Goal: Transaction & Acquisition: Purchase product/service

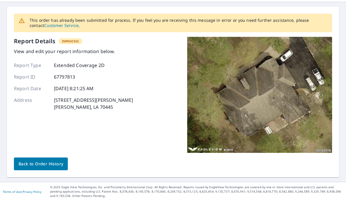
scroll to position [19, 0]
click at [41, 164] on span "Back to Order History" at bounding box center [41, 163] width 45 height 7
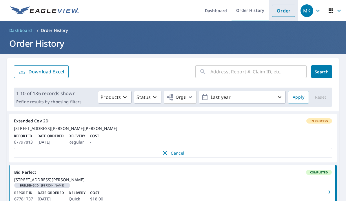
click at [276, 14] on link "Order" at bounding box center [283, 11] width 23 height 12
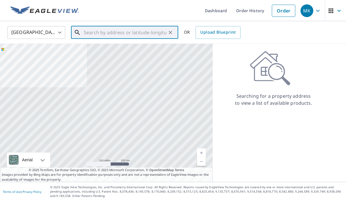
click at [109, 34] on input "text" at bounding box center [125, 32] width 83 height 16
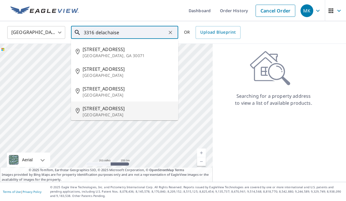
click at [120, 111] on span "[STREET_ADDRESS]" at bounding box center [128, 108] width 91 height 7
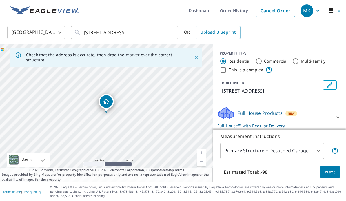
click at [201, 154] on link "Current Level 17, Zoom In" at bounding box center [201, 152] width 9 height 9
click at [201, 154] on link "Current Level 18, Zoom In" at bounding box center [201, 152] width 9 height 9
click at [201, 154] on link "Current Level 19, Zoom In" at bounding box center [201, 152] width 9 height 9
drag, startPoint x: 126, startPoint y: 125, endPoint x: 136, endPoint y: 128, distance: 9.9
click at [136, 128] on div "[STREET_ADDRESS]" at bounding box center [106, 113] width 213 height 138
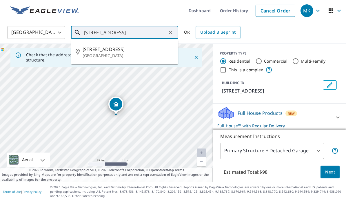
click at [95, 32] on input "[STREET_ADDRESS]" at bounding box center [125, 32] width 83 height 16
type input "[STREET_ADDRESS]"
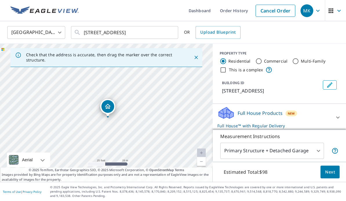
drag, startPoint x: 107, startPoint y: 102, endPoint x: 108, endPoint y: 107, distance: 5.1
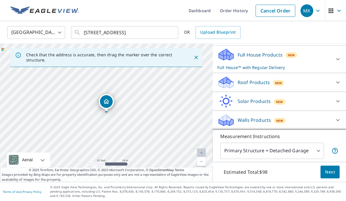
scroll to position [58, 0]
click at [319, 11] on icon "button" at bounding box center [317, 10] width 7 height 7
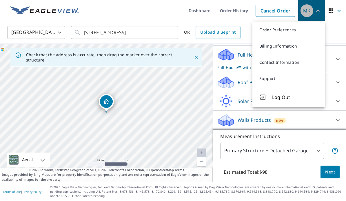
click at [319, 11] on icon "button" at bounding box center [317, 11] width 3 height 2
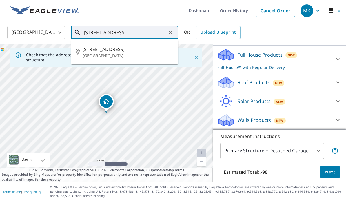
click at [163, 32] on input "[STREET_ADDRESS]" at bounding box center [125, 32] width 83 height 16
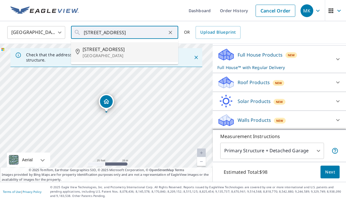
click at [101, 13] on ul "Dashboard Order History Cancel Order" at bounding box center [190, 10] width 216 height 21
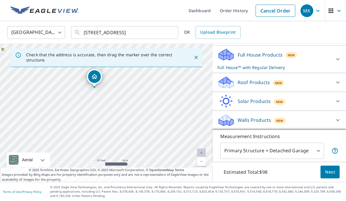
drag, startPoint x: 156, startPoint y: 115, endPoint x: 143, endPoint y: 91, distance: 27.2
click at [143, 91] on div "[STREET_ADDRESS]" at bounding box center [106, 113] width 213 height 138
drag, startPoint x: 145, startPoint y: 100, endPoint x: 183, endPoint y: 159, distance: 70.5
click at [183, 159] on div "[STREET_ADDRESS]" at bounding box center [106, 113] width 213 height 138
drag, startPoint x: 157, startPoint y: 121, endPoint x: 152, endPoint y: 91, distance: 30.7
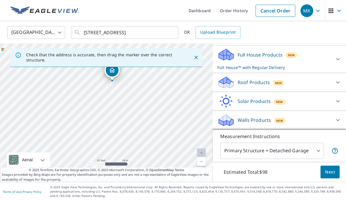
click at [152, 91] on div "[STREET_ADDRESS]" at bounding box center [106, 113] width 213 height 138
click at [337, 82] on icon at bounding box center [337, 82] width 3 height 2
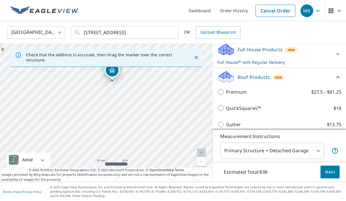
scroll to position [91, 0]
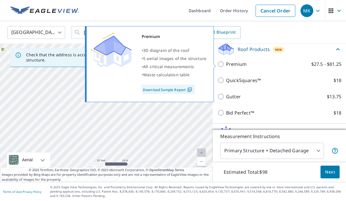
click at [221, 65] on input "Premium $27.5 - $81.25" at bounding box center [221, 64] width 9 height 7
checkbox input "true"
checkbox input "false"
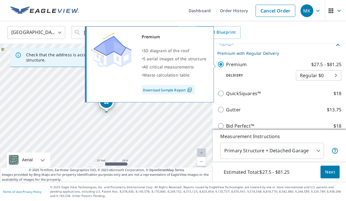
click at [223, 65] on input "Premium $27.5 - $81.25" at bounding box center [221, 64] width 9 height 7
checkbox input "false"
